Goal: Ask a question

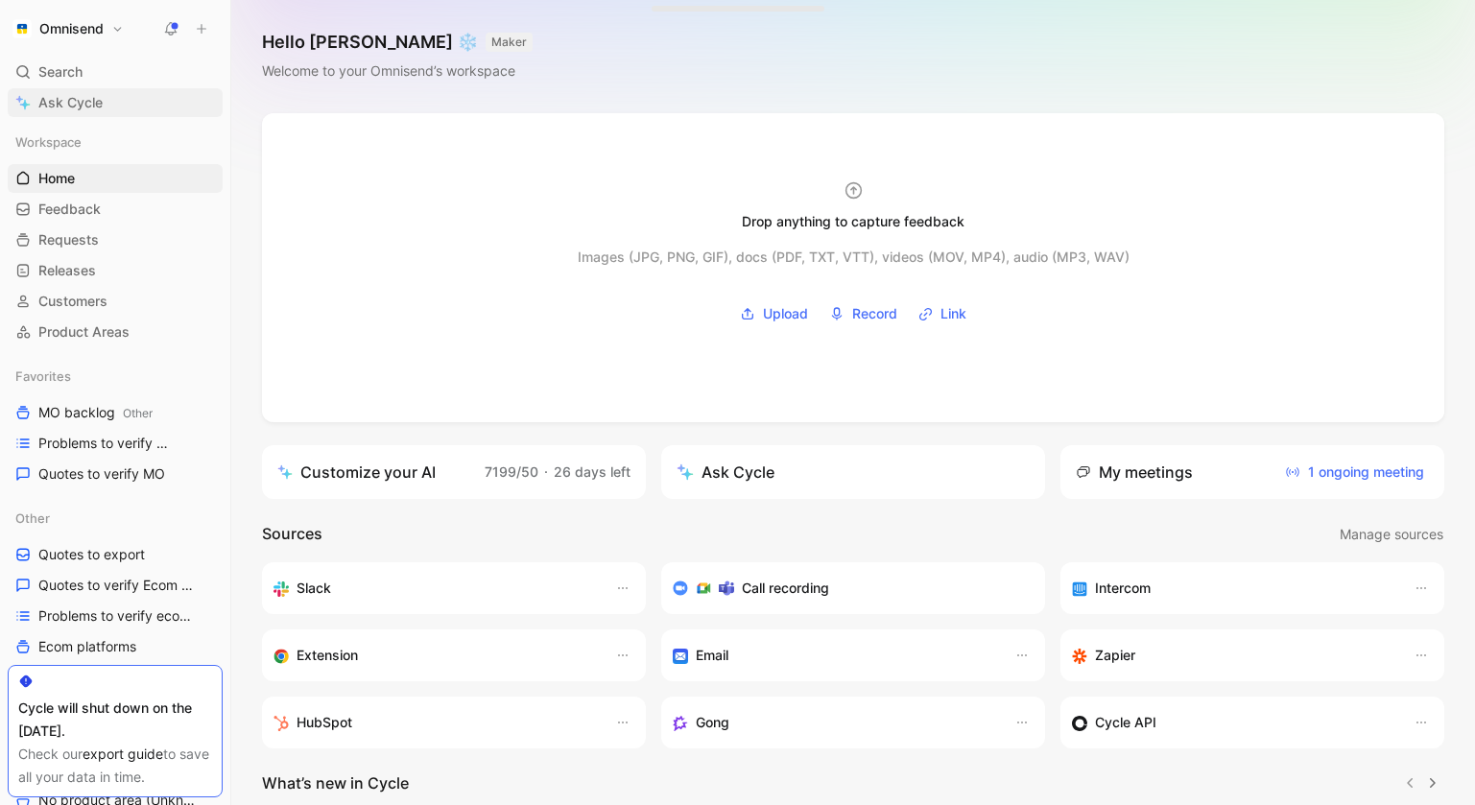
click at [103, 113] on link "Ask Cycle" at bounding box center [115, 102] width 215 height 29
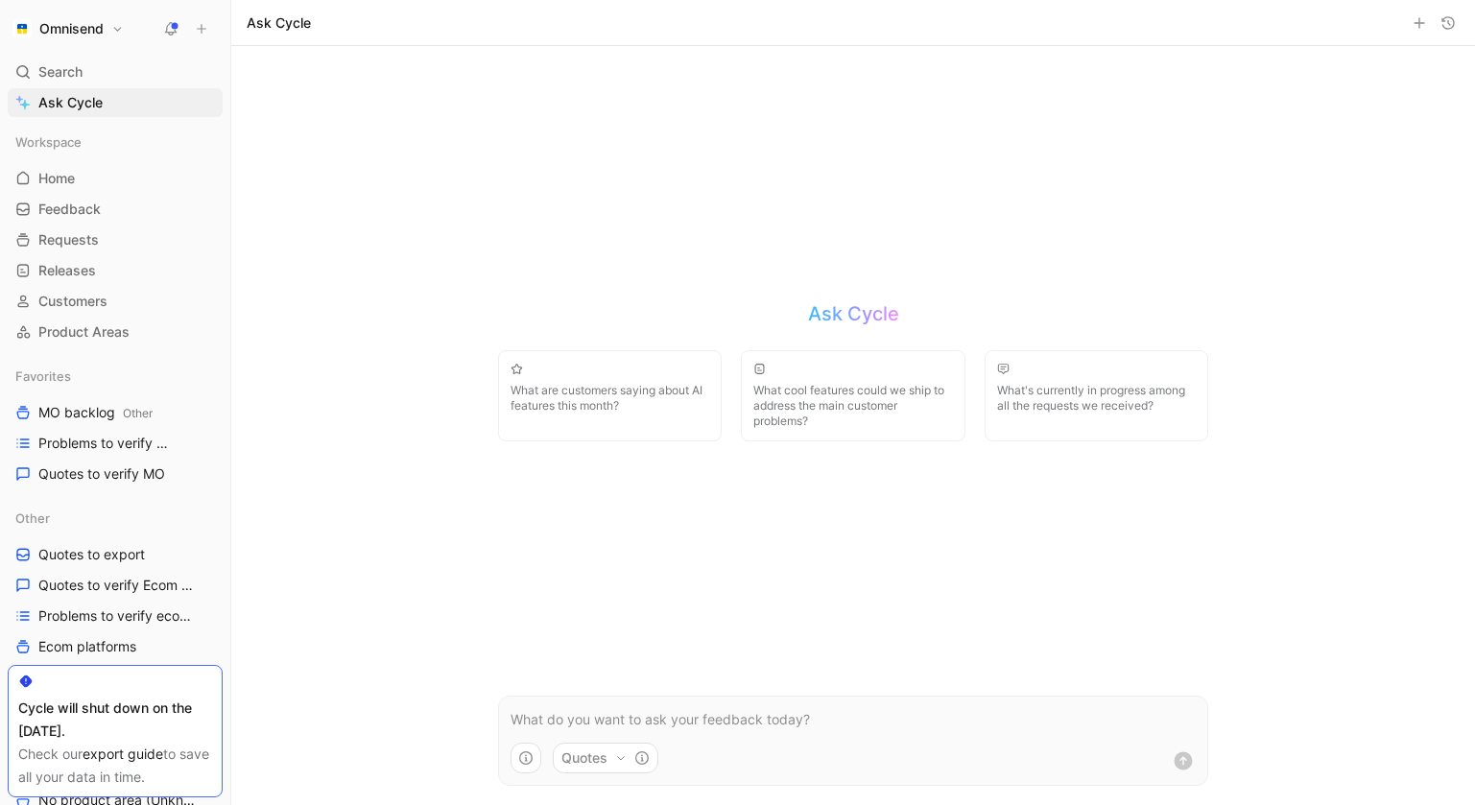
click at [630, 708] on p at bounding box center [853, 719] width 685 height 23
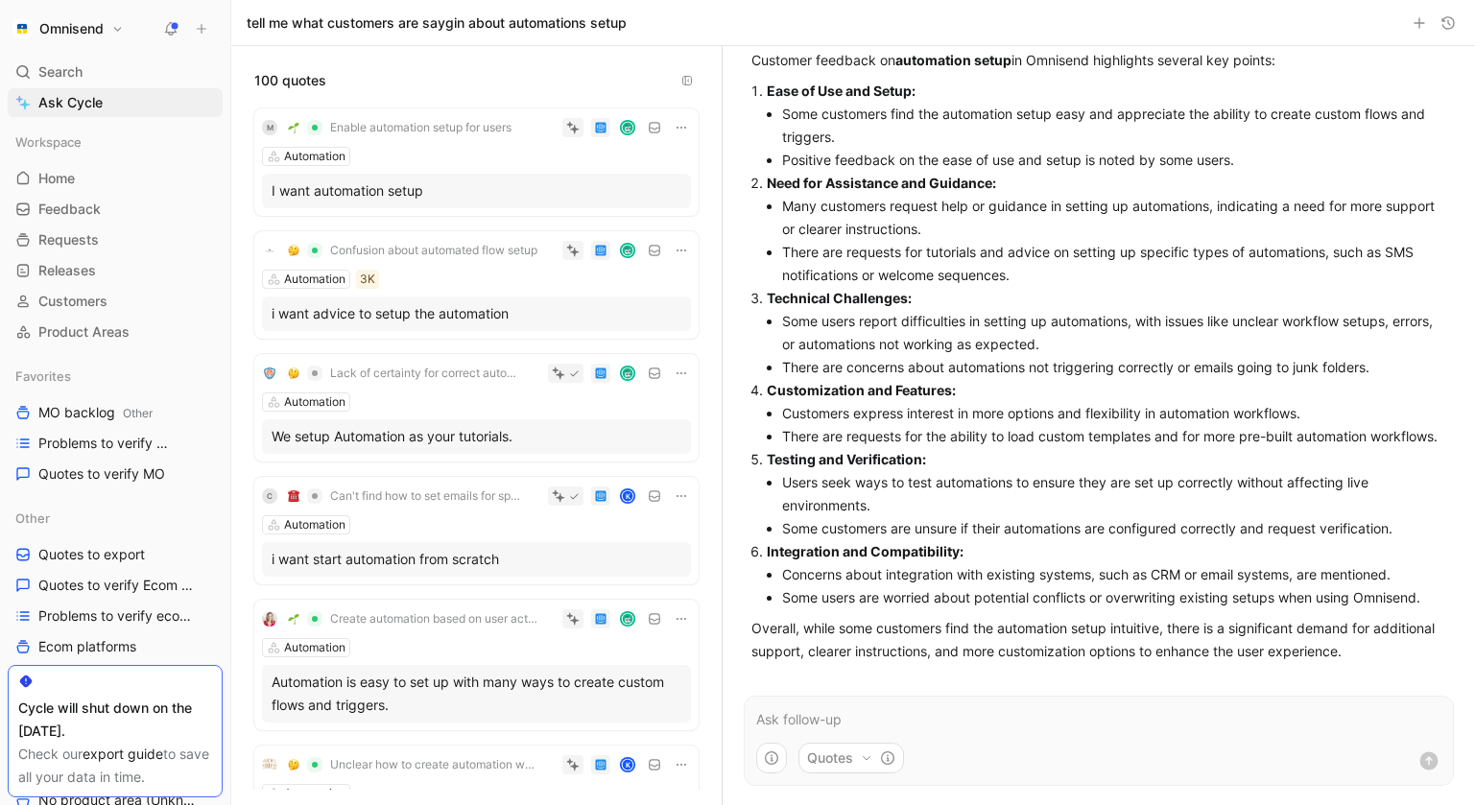
scroll to position [91, 0]
click at [834, 417] on li "Customers express interest in more options and flexibility in automation workfl…" at bounding box center [1114, 411] width 664 height 23
click at [886, 451] on strong "Testing and Verification:" at bounding box center [846, 457] width 159 height 16
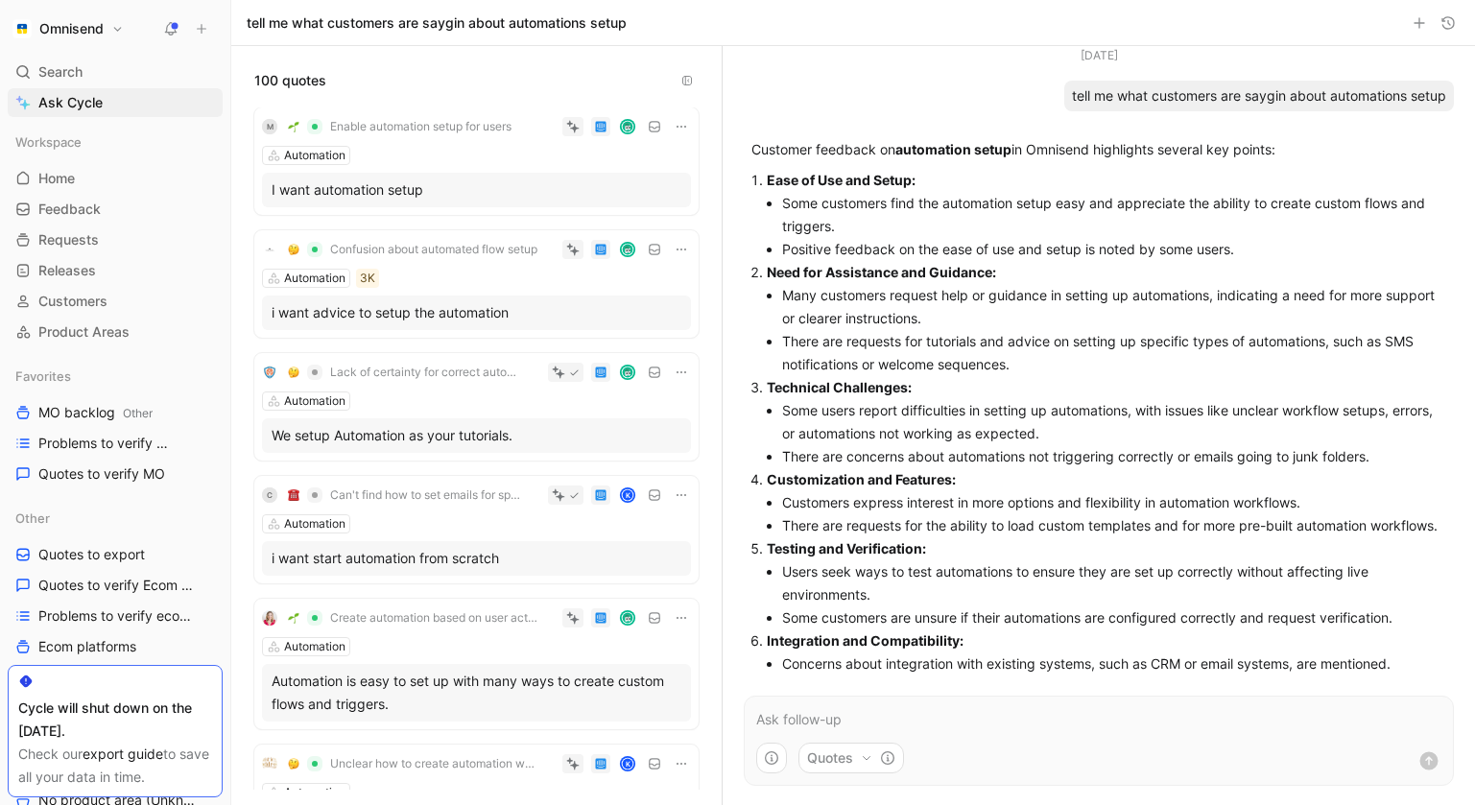
click at [705, 346] on div "M Enable automation setup for users Automation I want automation setup Confusio…" at bounding box center [476, 448] width 490 height 682
click at [934, 327] on li "Many customers request help or guidance in setting up automations, indicating a…" at bounding box center [1114, 307] width 664 height 46
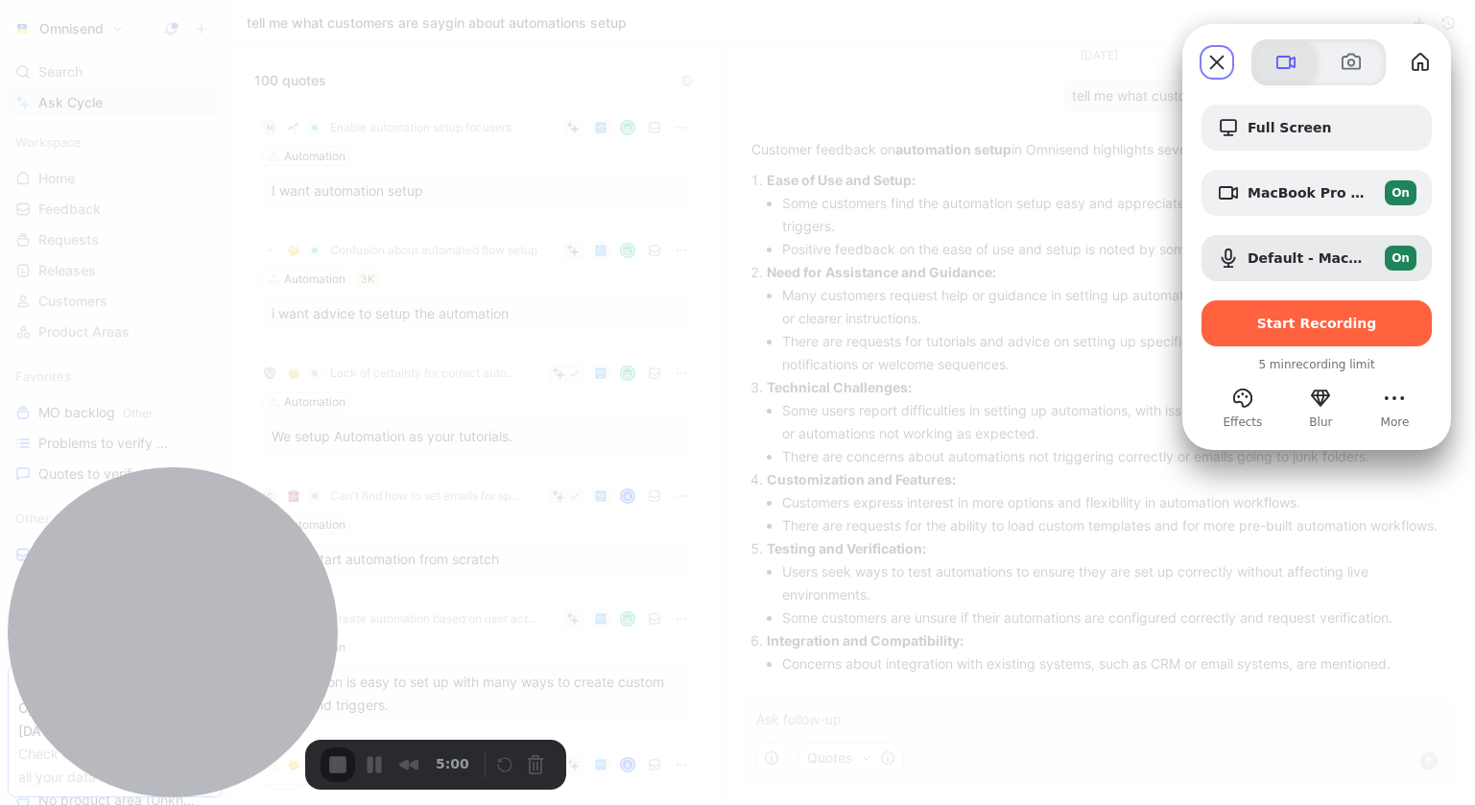
click at [1293, 59] on span at bounding box center [1285, 62] width 23 height 23
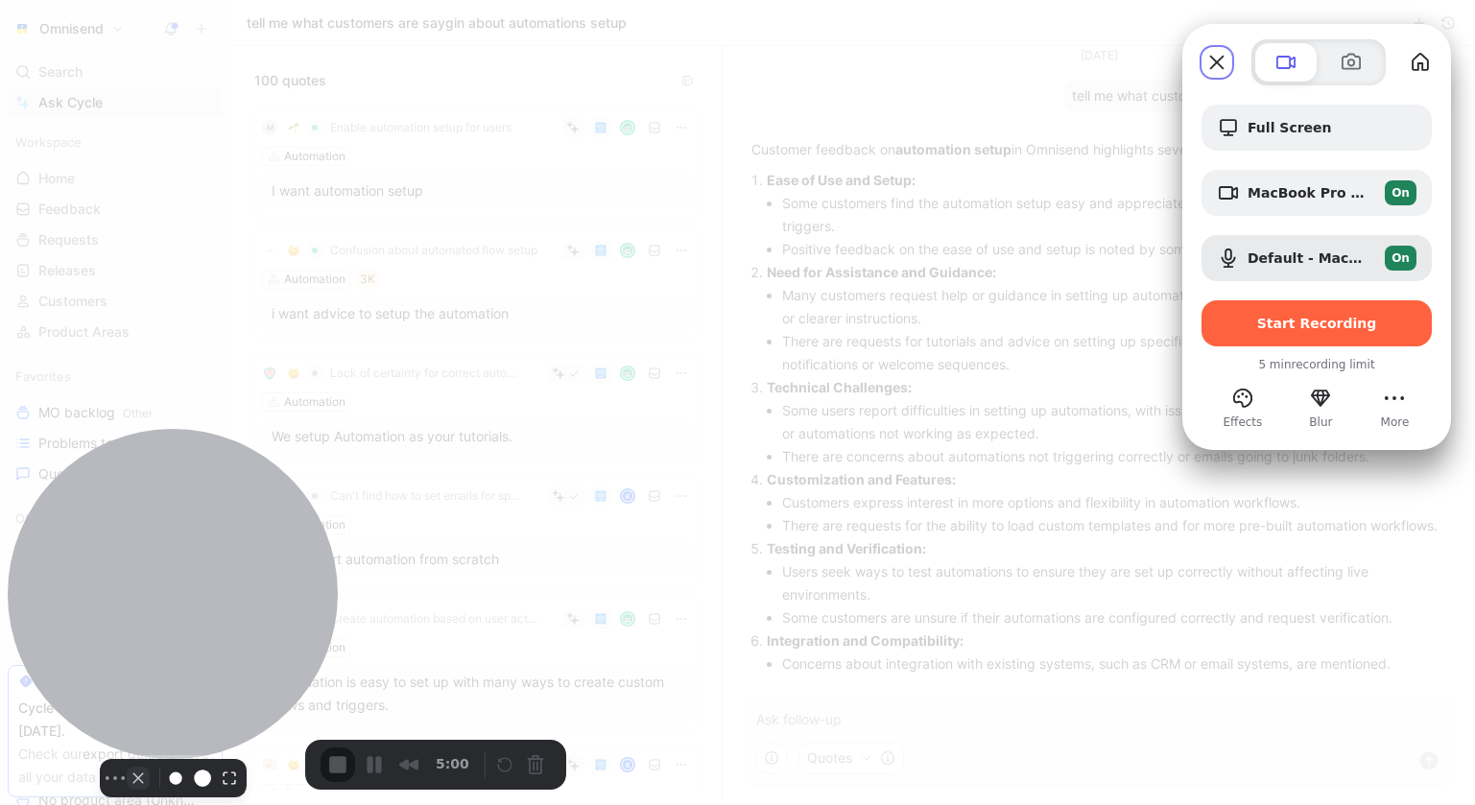
click at [127, 767] on button "Camera off" at bounding box center [138, 778] width 23 height 23
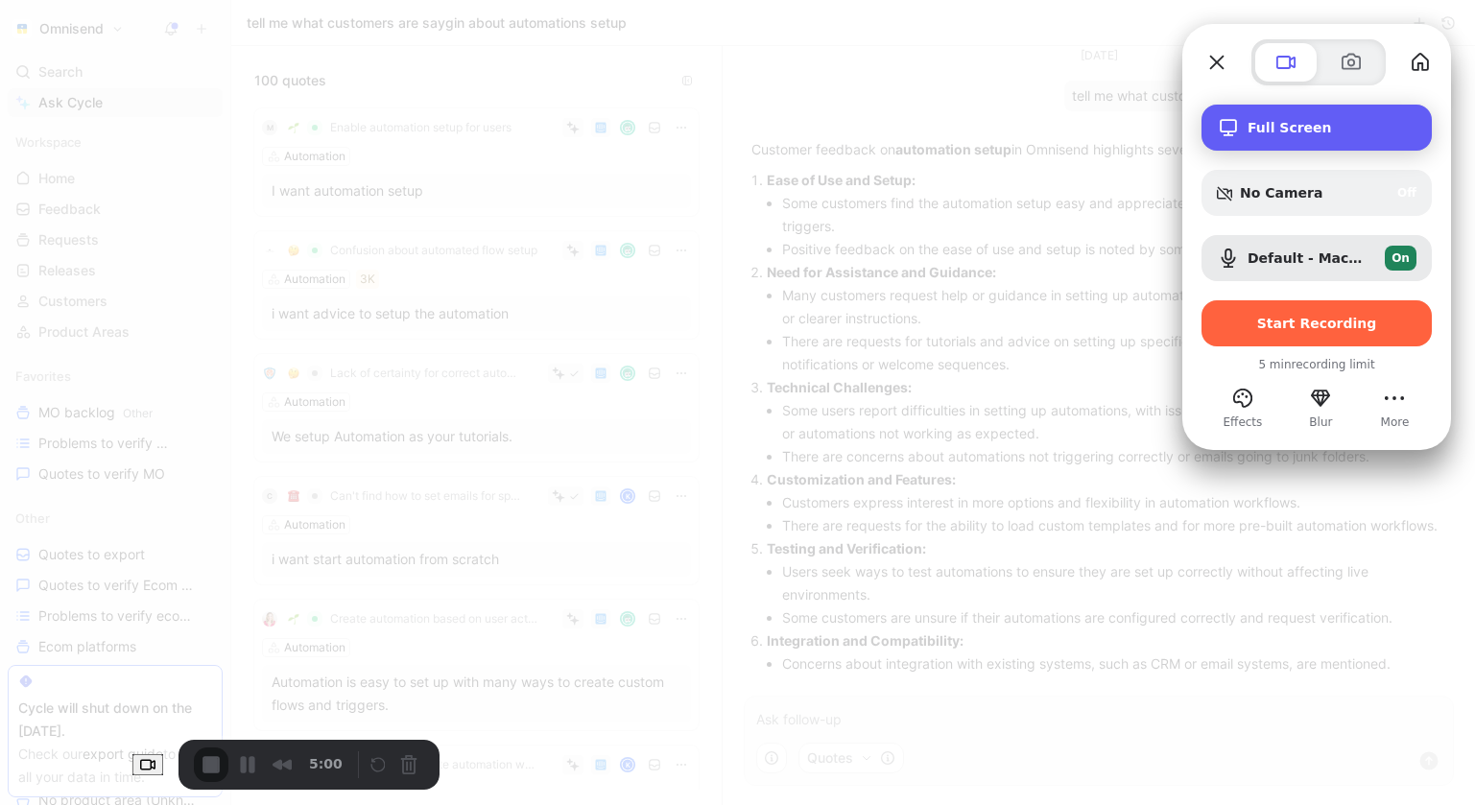
click at [1309, 121] on span "Full Screen" at bounding box center [1332, 127] width 169 height 15
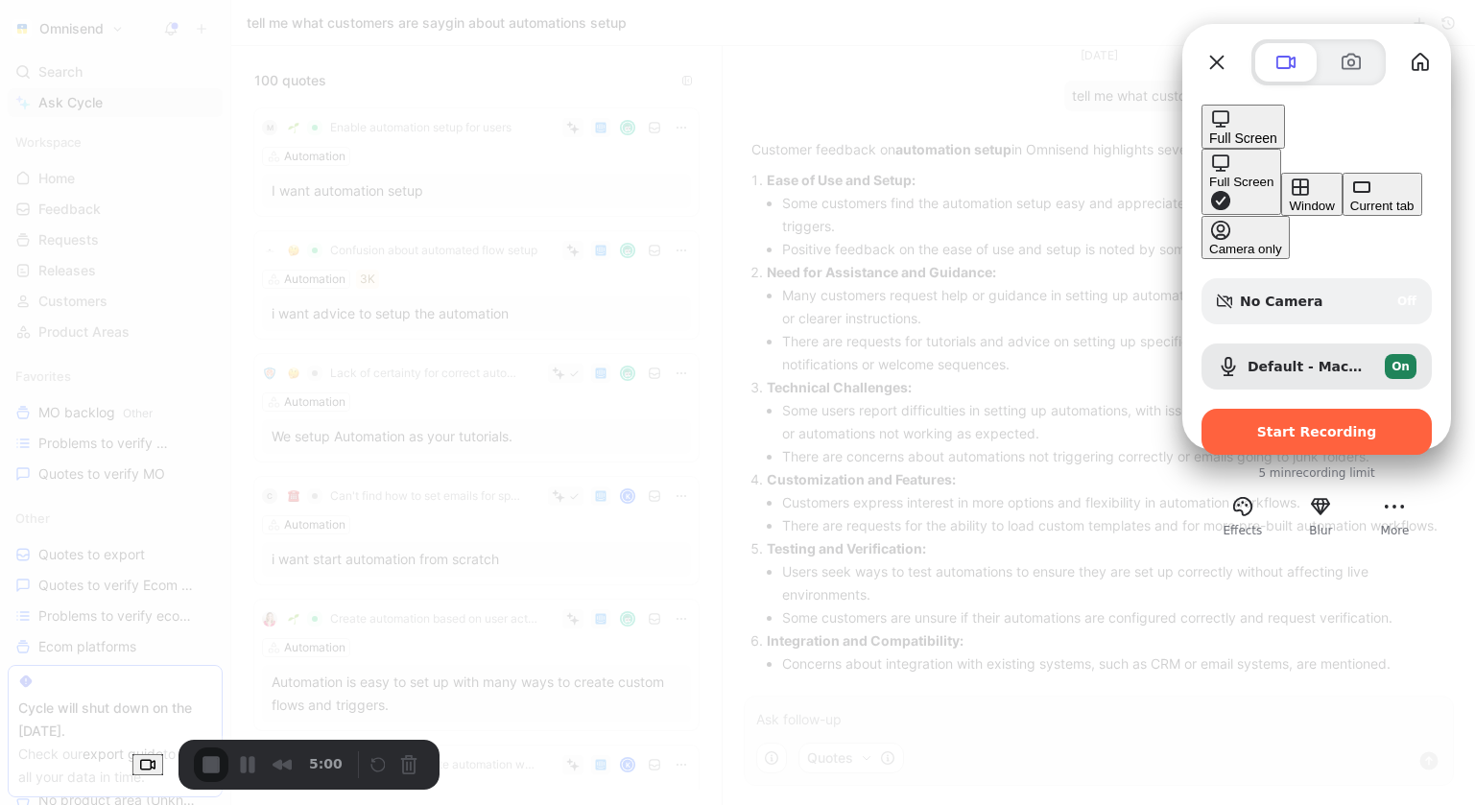
click at [1289, 199] on div "Window" at bounding box center [1311, 206] width 45 height 14
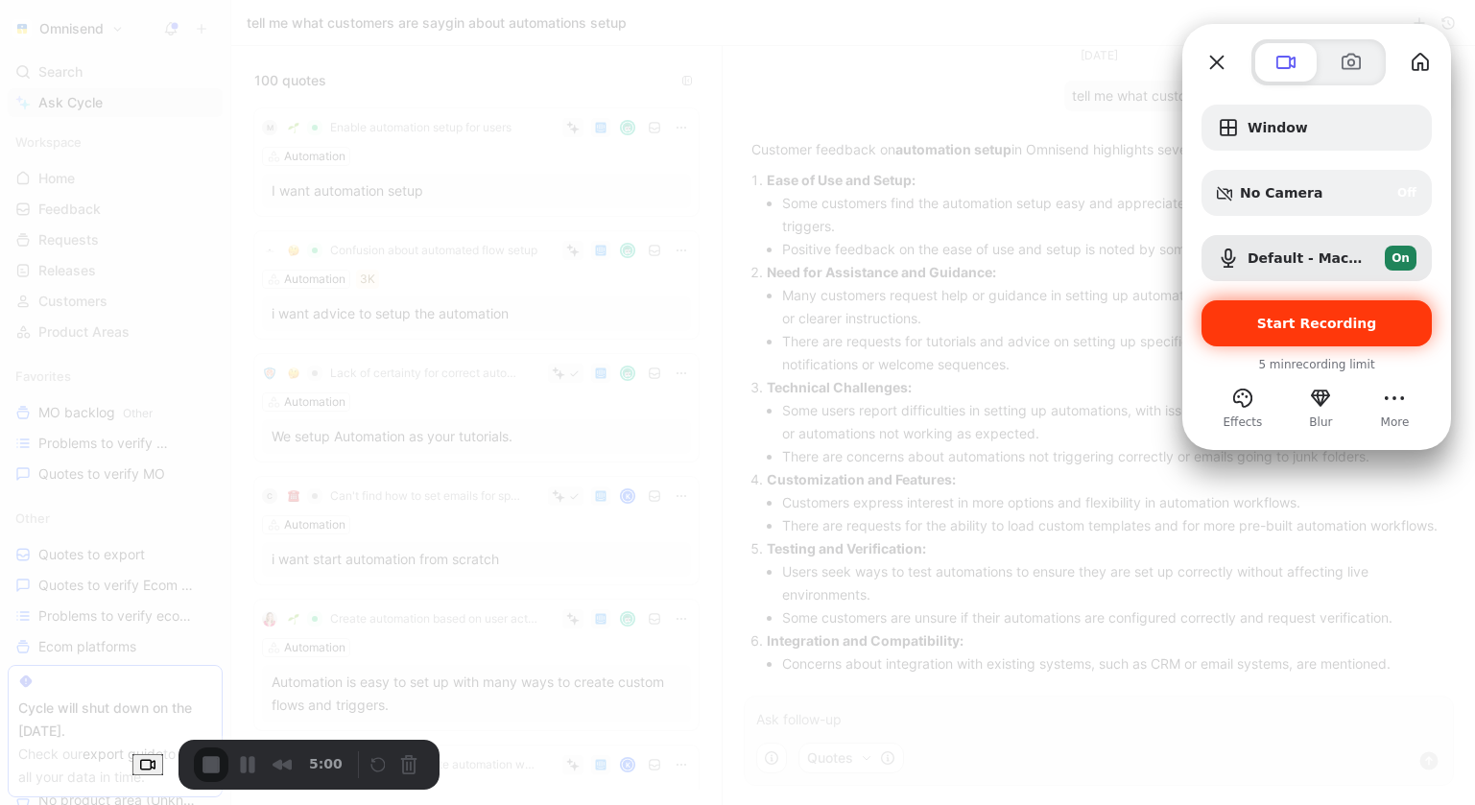
click at [1257, 331] on div "Start Recording" at bounding box center [1316, 323] width 230 height 46
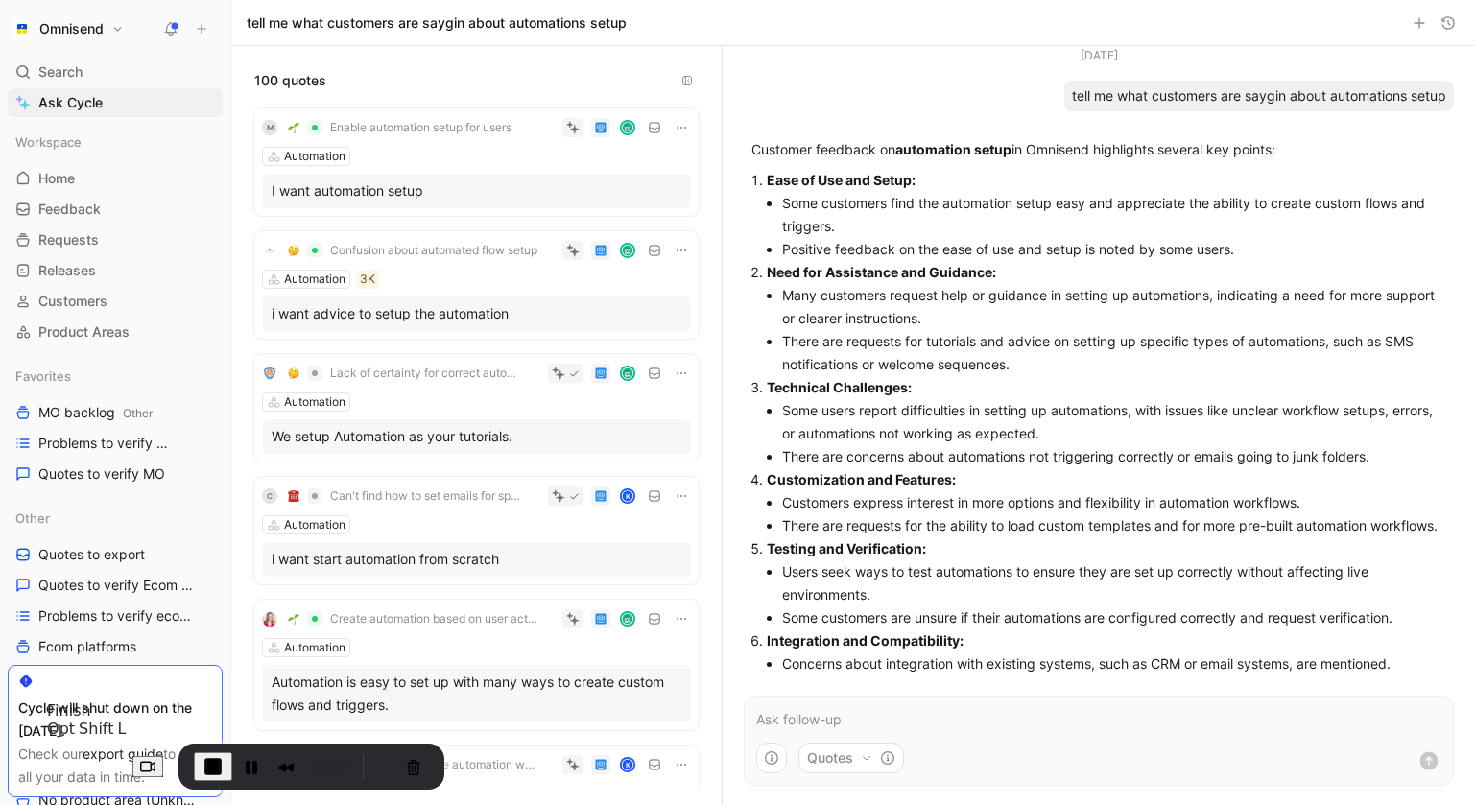
click at [202, 759] on span "End Recording" at bounding box center [213, 766] width 23 height 23
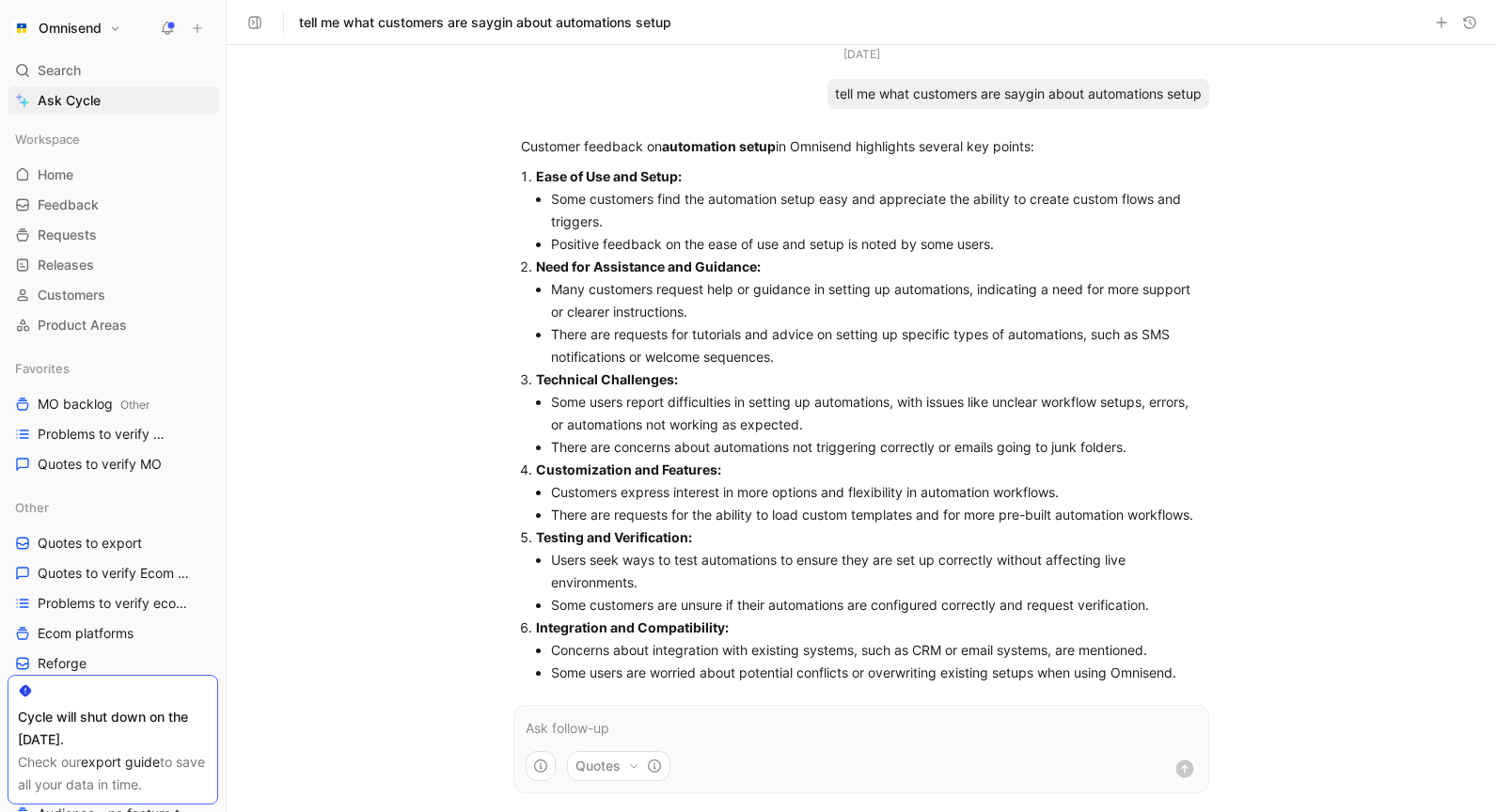
click at [676, 294] on li "Many customers request help or guidance in setting up automations, indicating a…" at bounding box center [876, 301] width 651 height 45
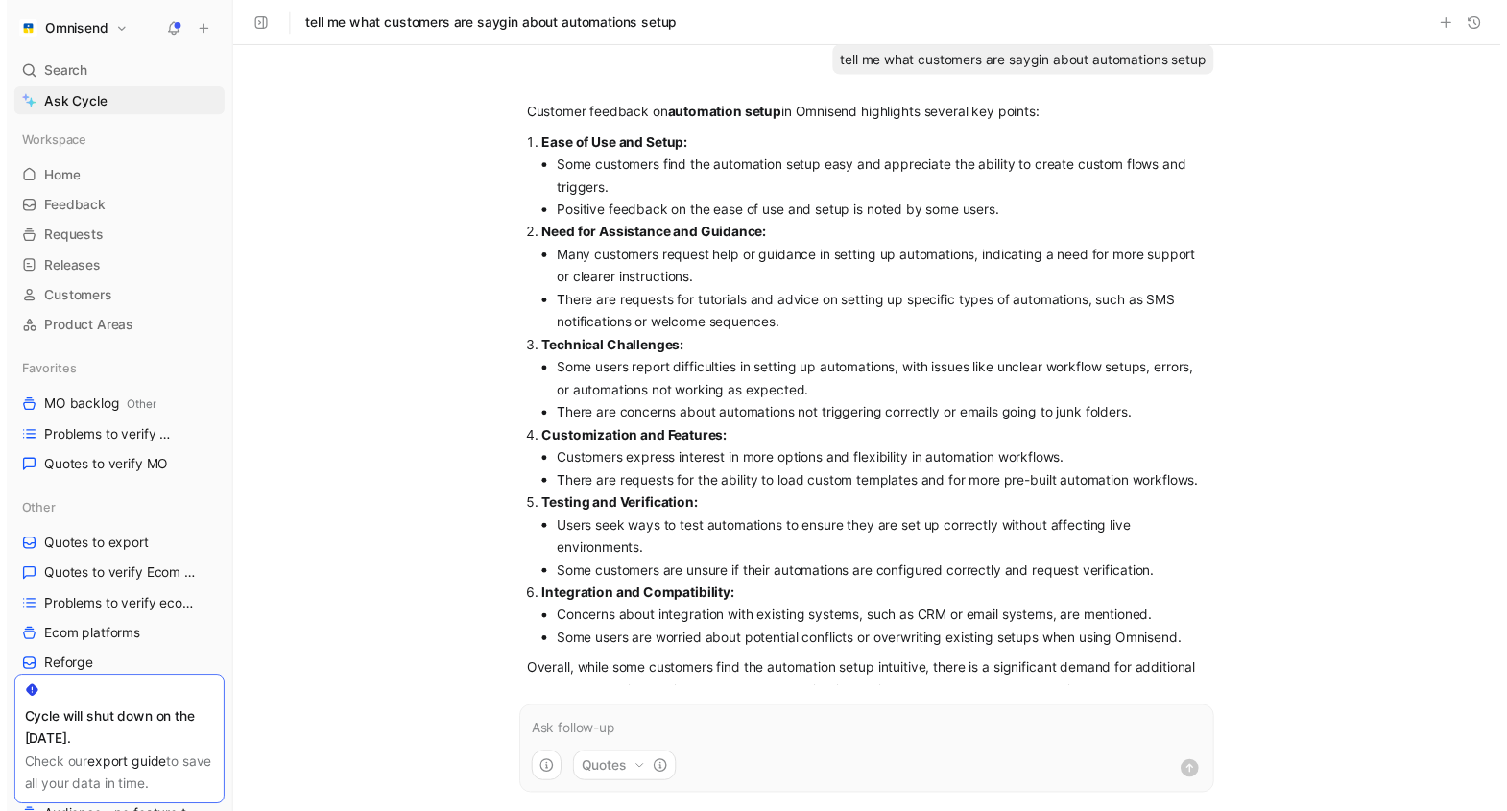
scroll to position [67, 0]
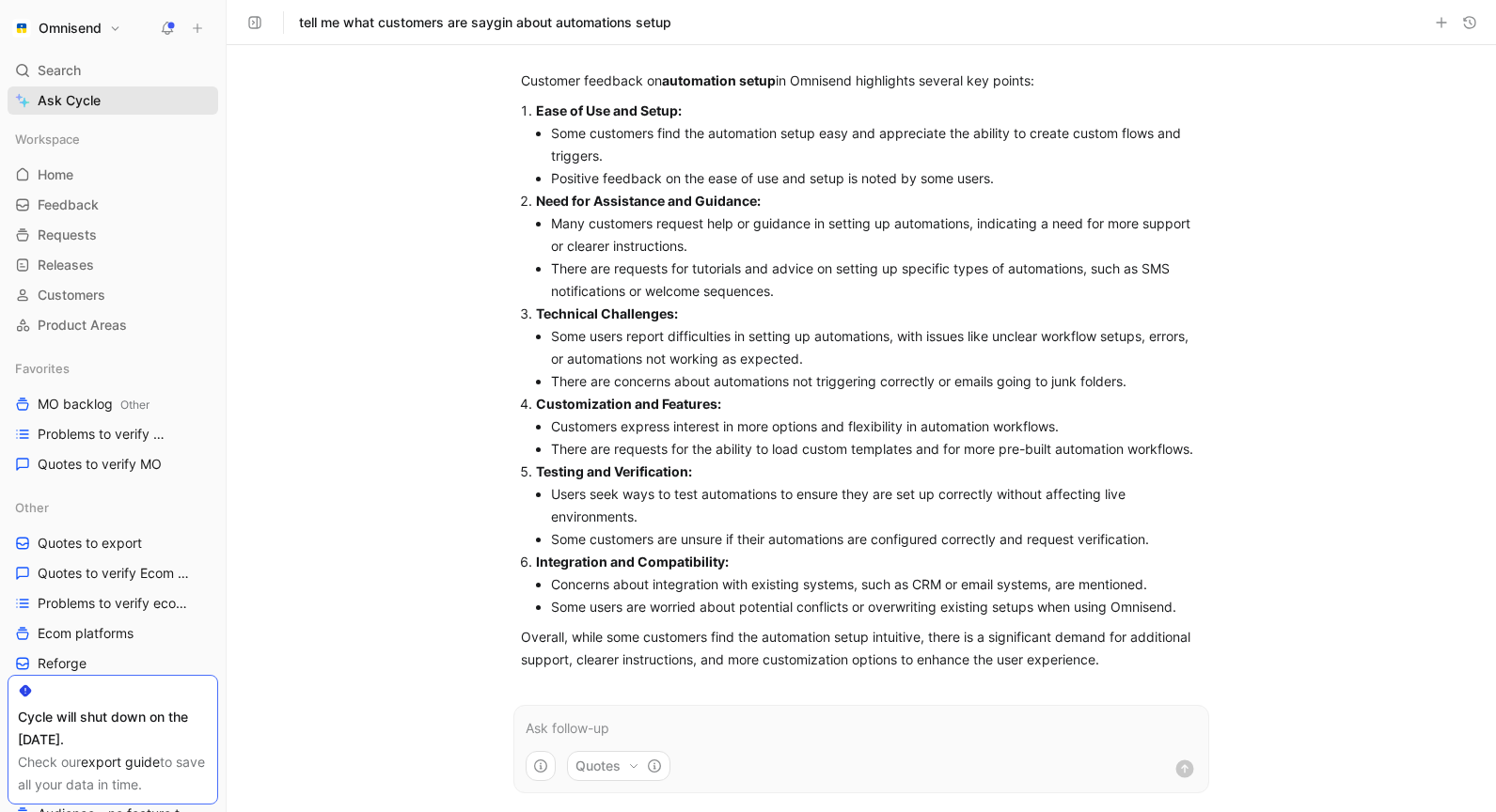
click at [126, 91] on link "Ask Cycle" at bounding box center [113, 100] width 211 height 28
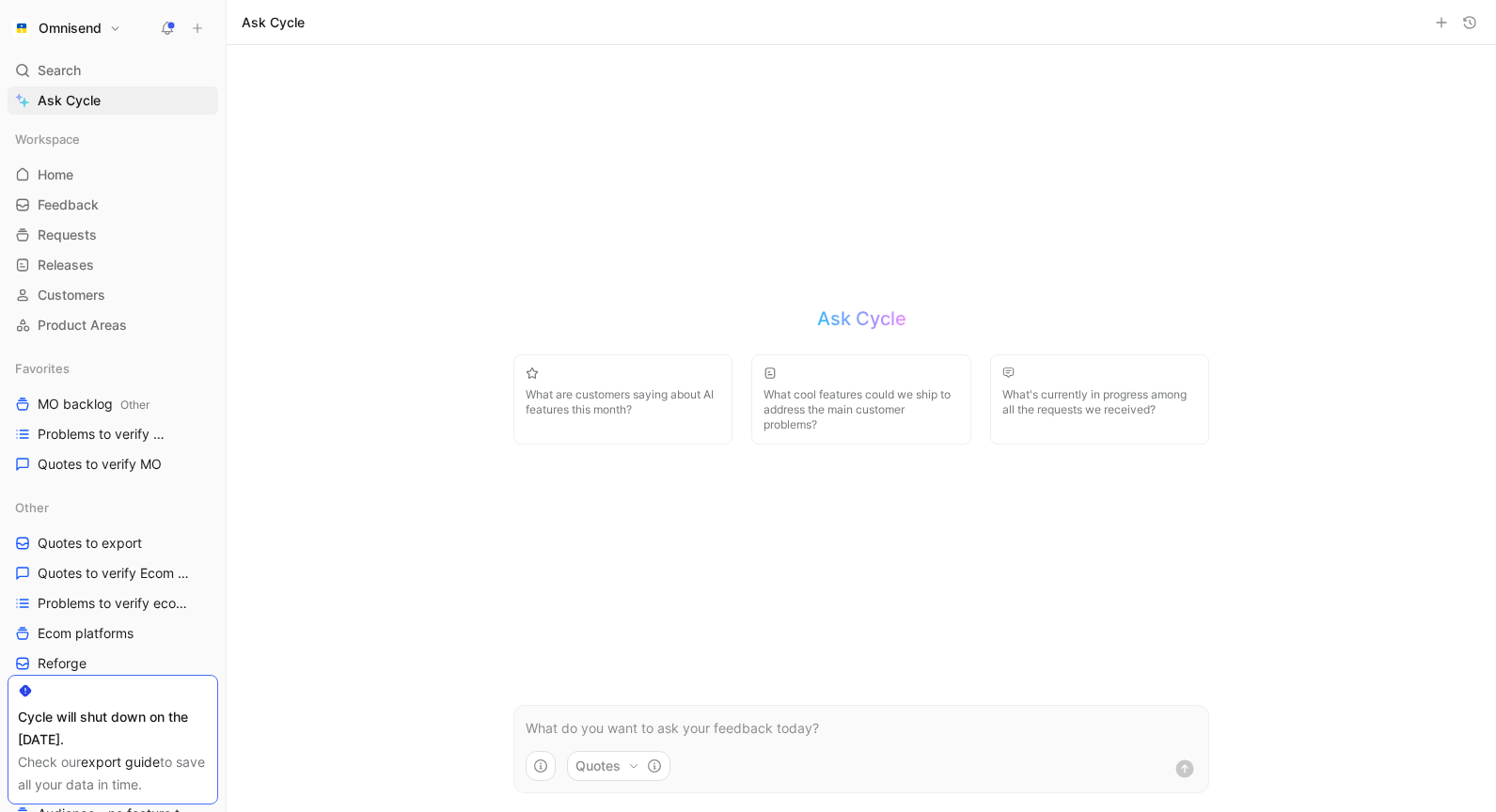
click at [607, 741] on form "Quotes" at bounding box center [861, 749] width 696 height 88
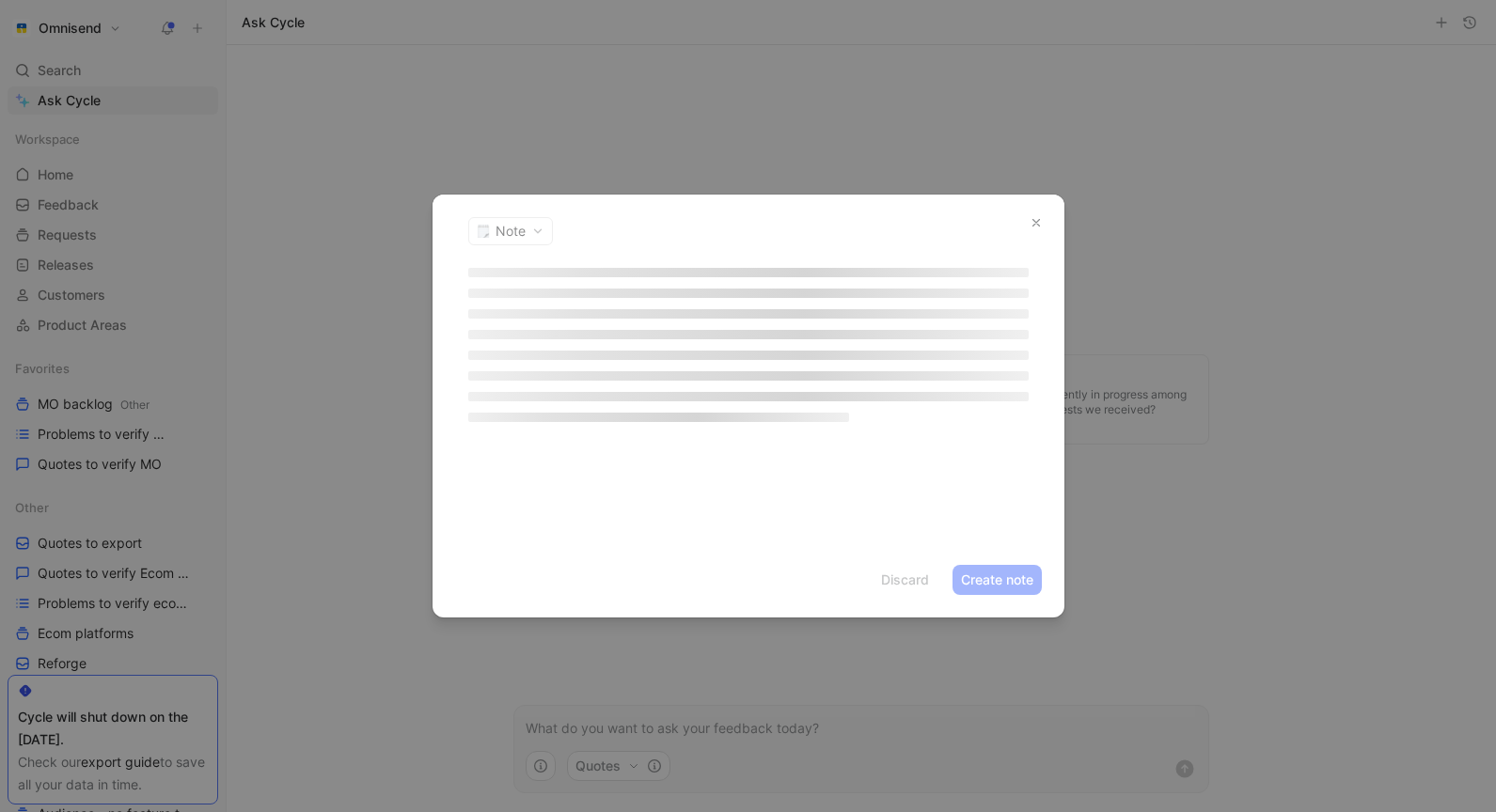
click at [1023, 210] on button "button" at bounding box center [1036, 222] width 26 height 26
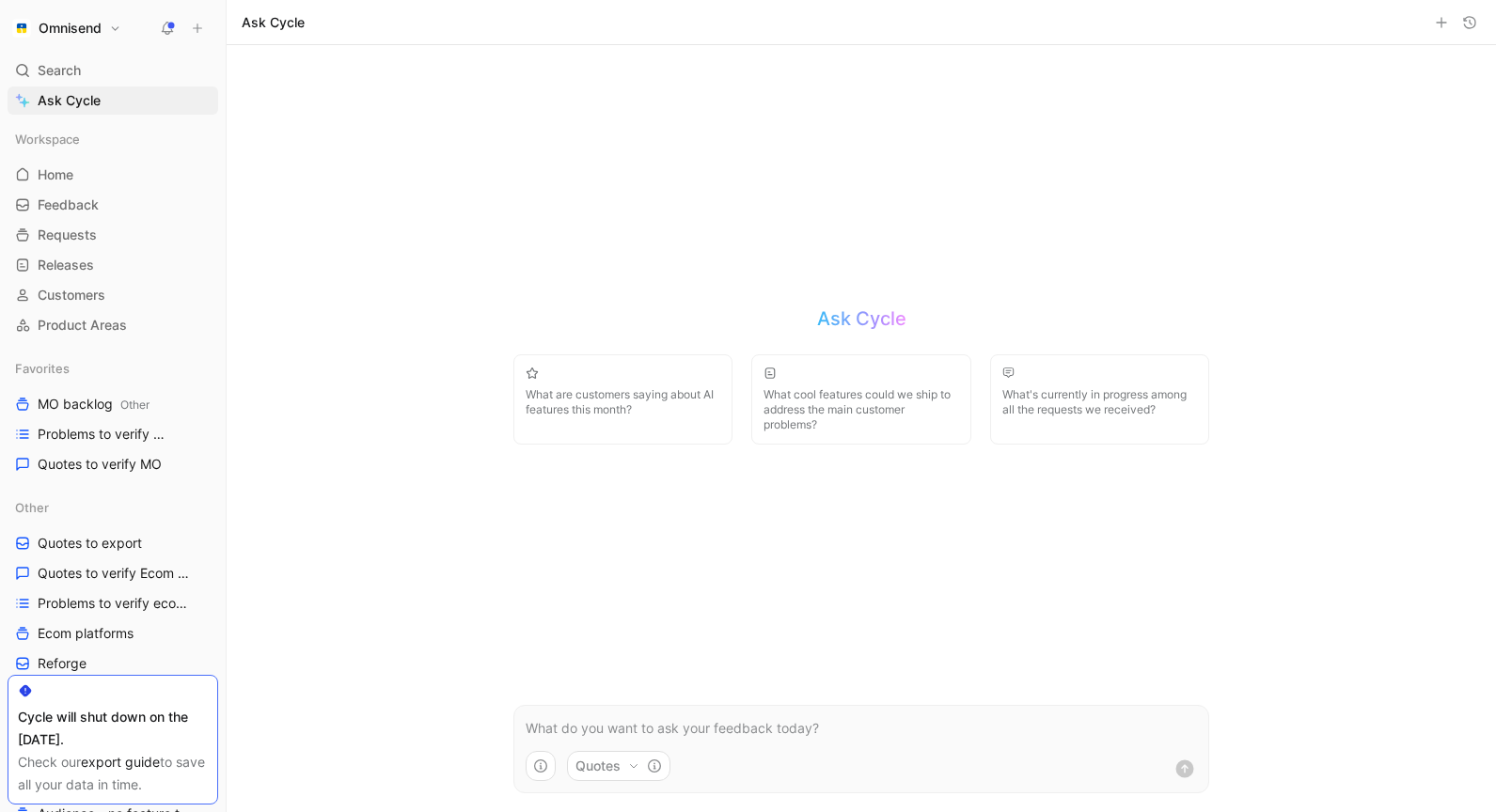
click at [601, 738] on p at bounding box center [860, 728] width 671 height 23
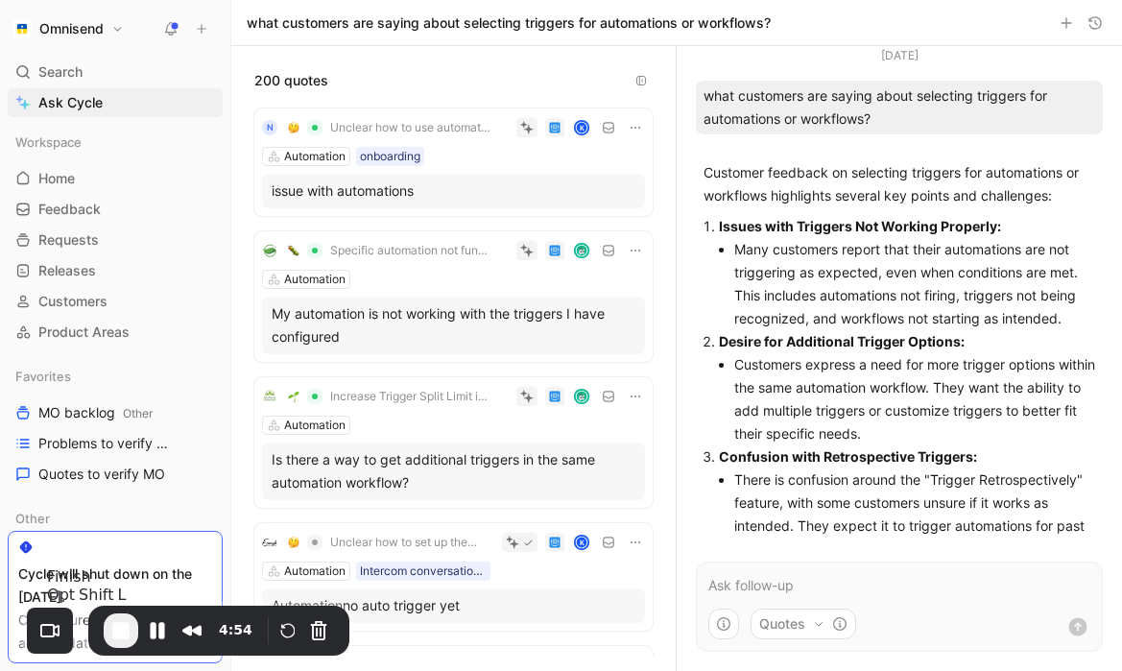
click at [128, 636] on span "End Recording" at bounding box center [120, 630] width 23 height 23
